Goal: Information Seeking & Learning: Learn about a topic

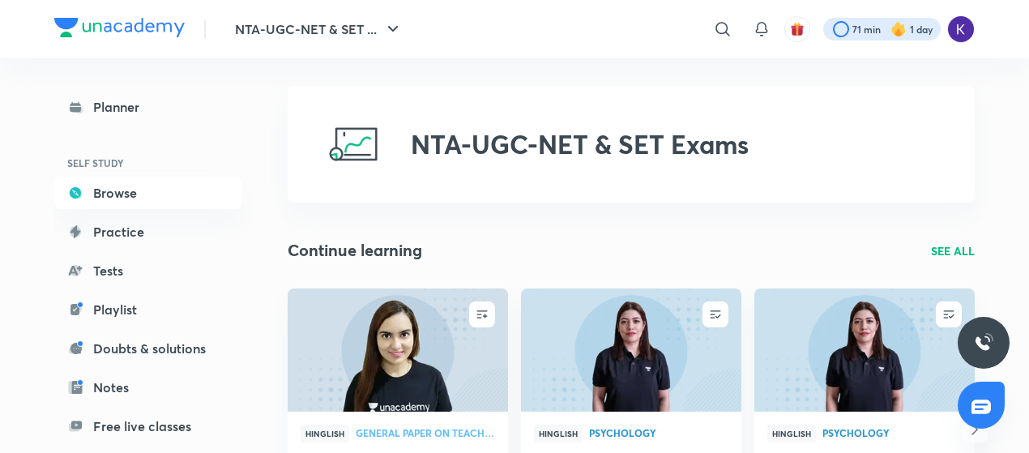
click at [878, 36] on div at bounding box center [883, 29] width 118 height 23
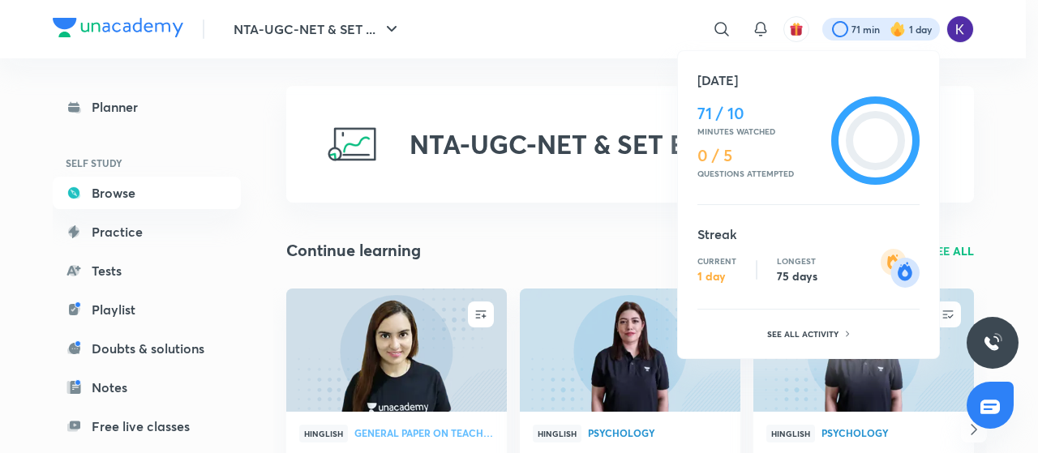
click at [691, 116] on div "Today 71 / 10 Minutes watched 0 / 5 Questions attempted Streak Current 1 day Lo…" at bounding box center [808, 204] width 263 height 309
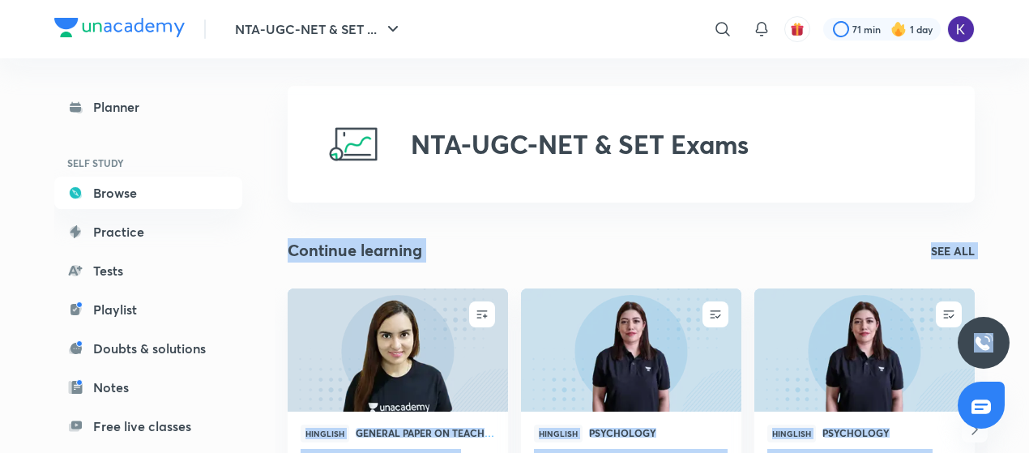
drag, startPoint x: 691, startPoint y: 116, endPoint x: 756, endPoint y: 124, distance: 65.4
click at [756, 124] on div "NTA-UGC-NET & SET Exams" at bounding box center [631, 144] width 687 height 117
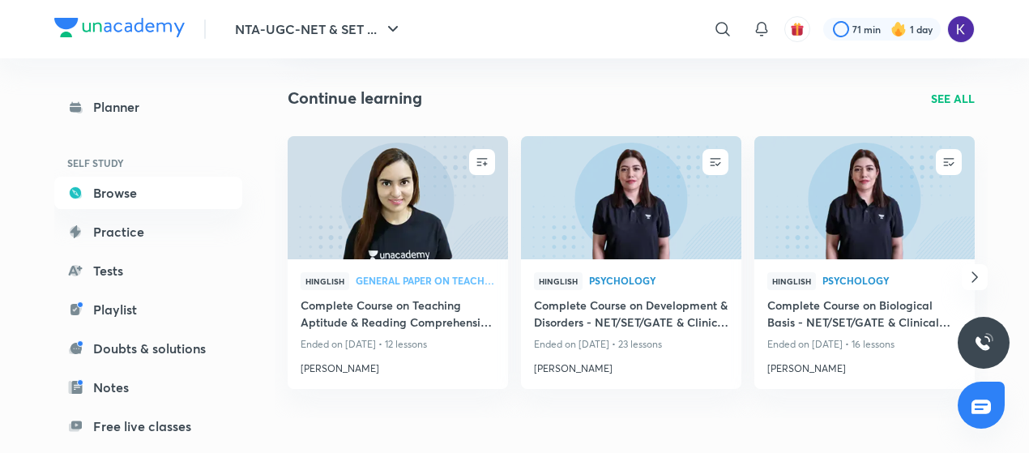
scroll to position [159, 0]
